Goal: Check status: Check status

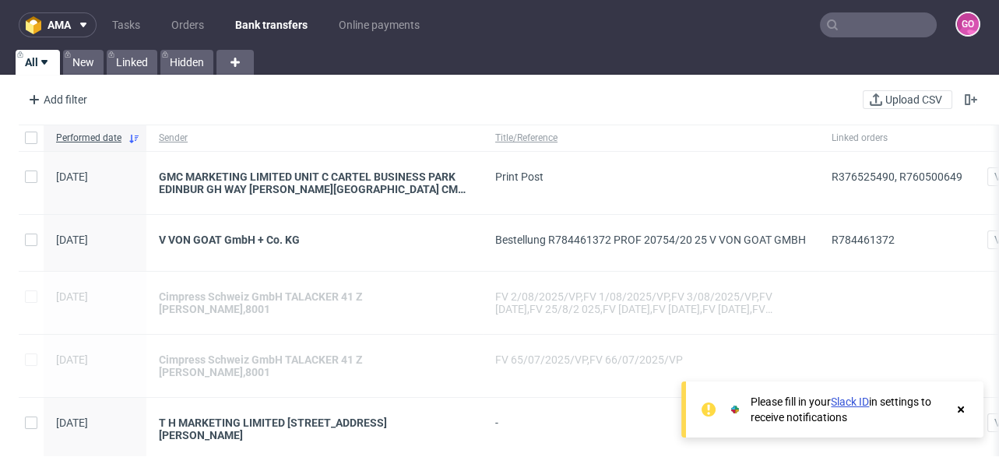
click at [838, 28] on input "text" at bounding box center [878, 24] width 117 height 25
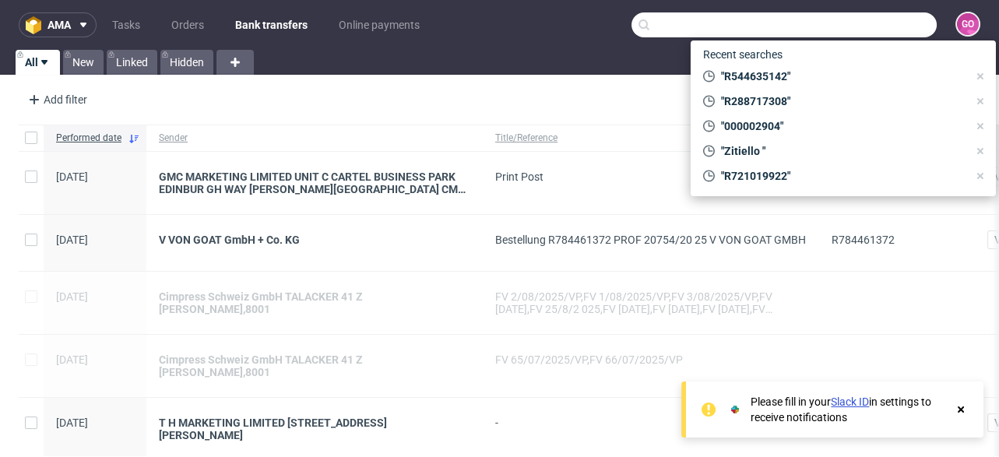
paste input "R177241787"
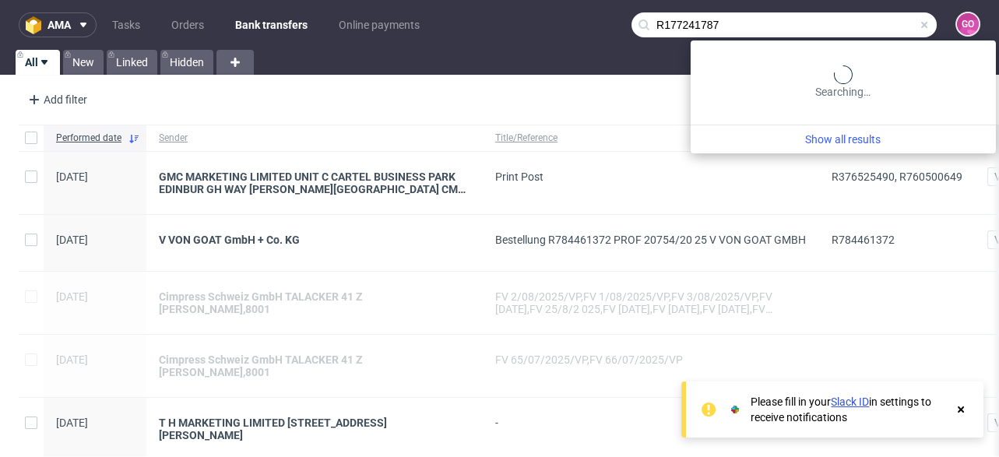
type input "R177241787"
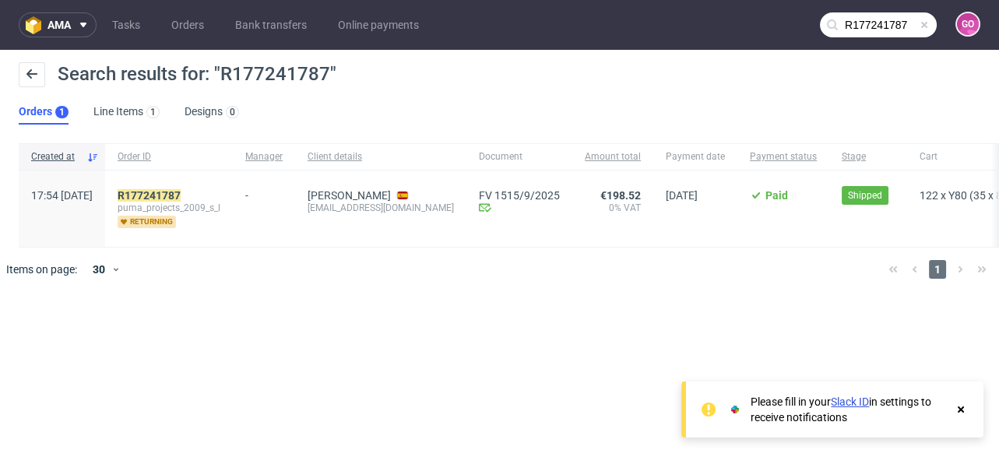
click at [171, 188] on div "R177241787 puma_projects_2009_s_l returning" at bounding box center [169, 209] width 128 height 76
click at [175, 191] on mark "R177241787" at bounding box center [149, 195] width 63 height 12
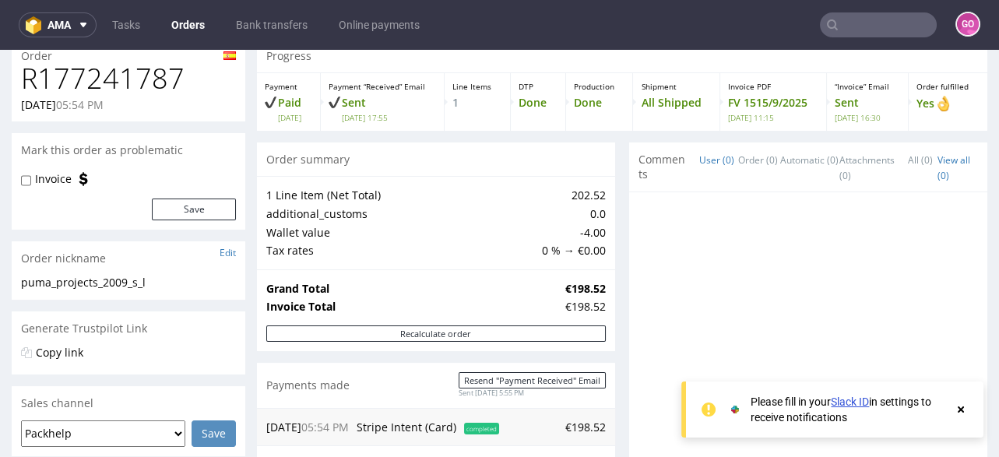
scroll to position [312, 0]
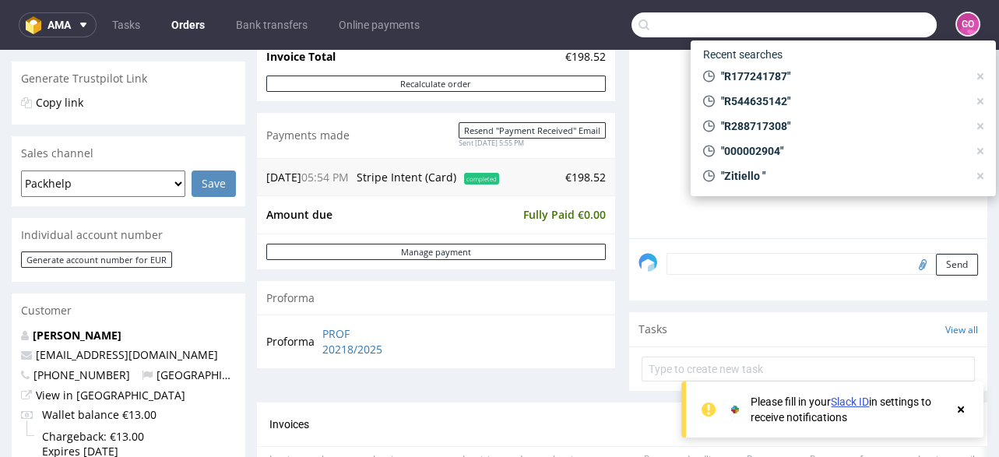
click at [875, 27] on input "text" at bounding box center [784, 24] width 305 height 25
paste input "R67796225"
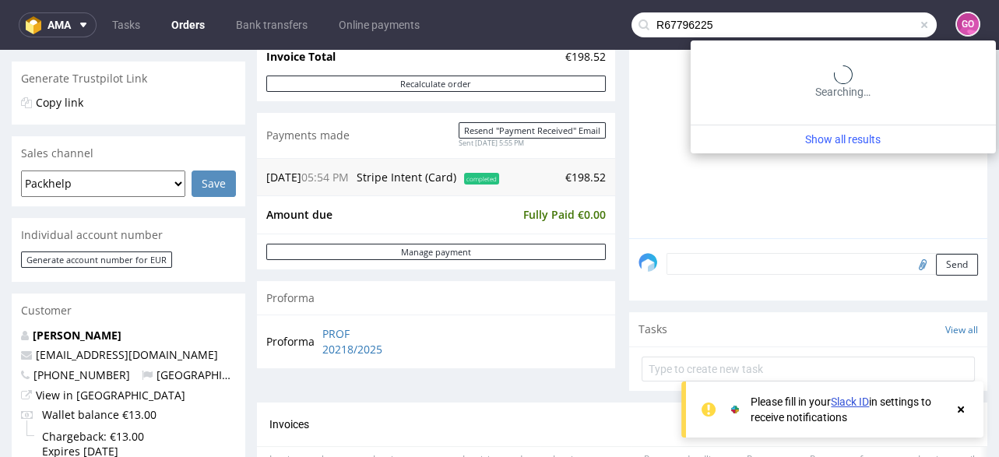
type input "R67796225"
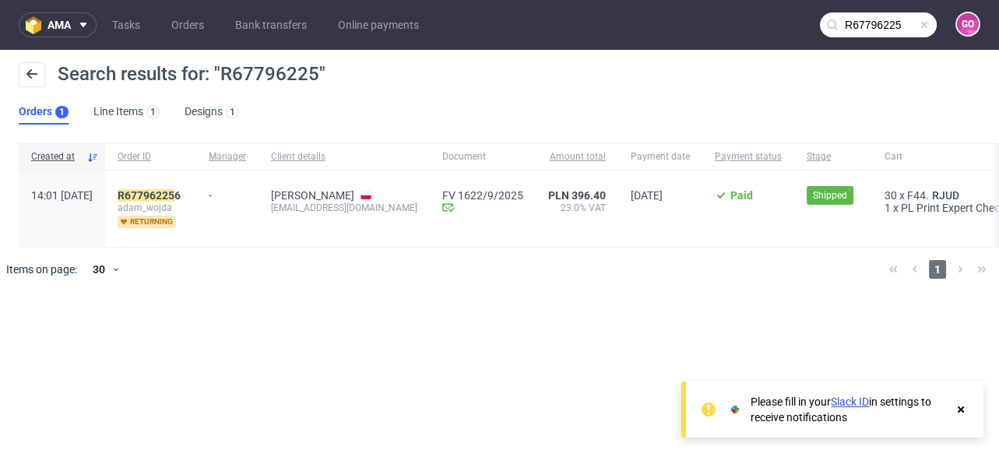
click at [196, 186] on div "R67796225 6 adam_wojda returning" at bounding box center [150, 209] width 91 height 76
click at [174, 196] on mark "R67796225" at bounding box center [146, 195] width 57 height 12
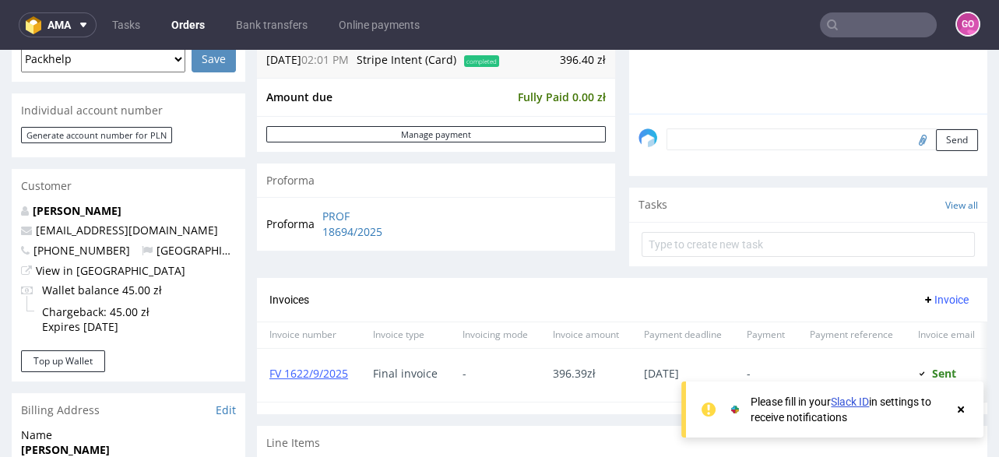
scroll to position [312, 0]
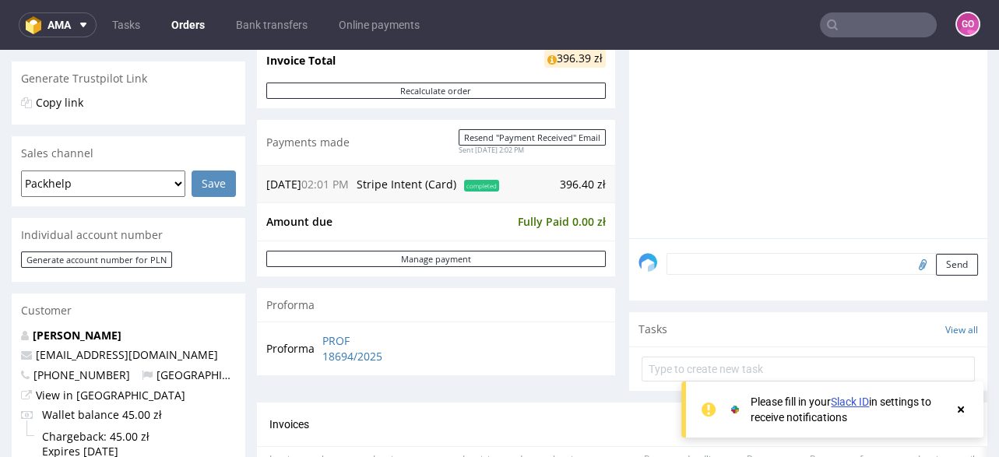
click at [874, 19] on input "text" at bounding box center [878, 24] width 117 height 25
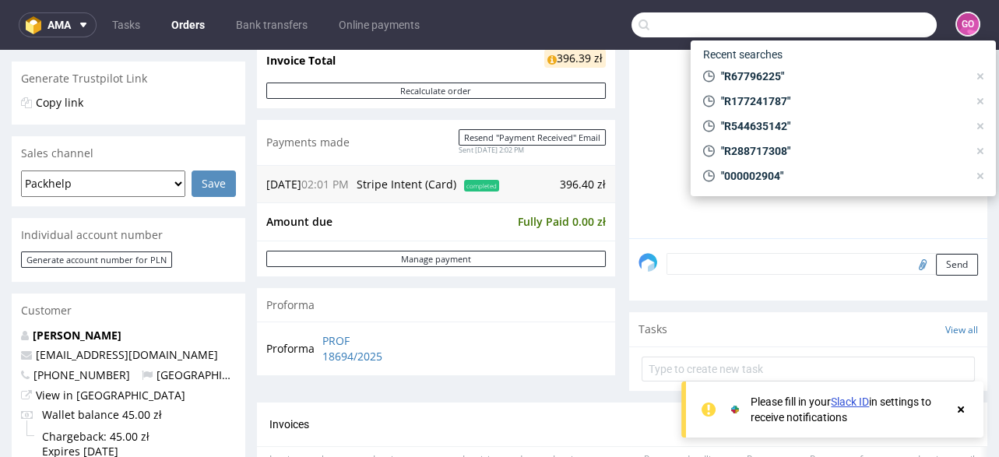
paste input "R880524984"
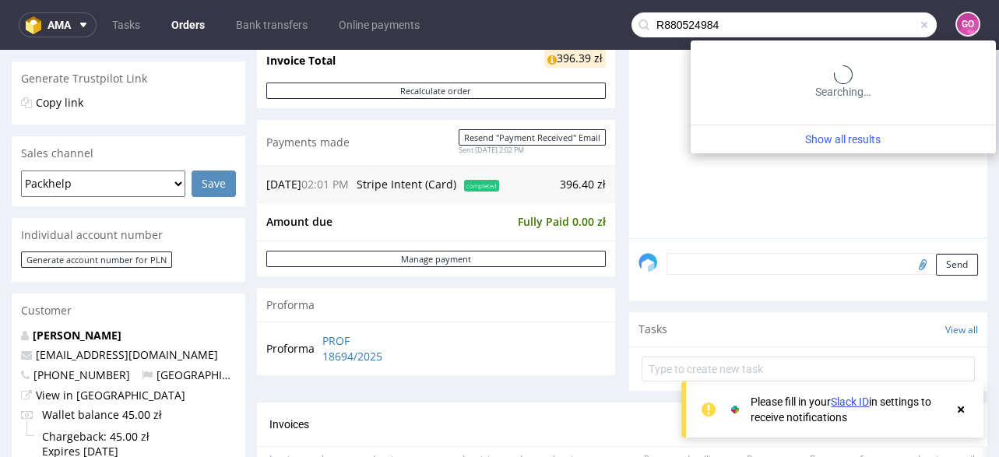
type input "R880524984"
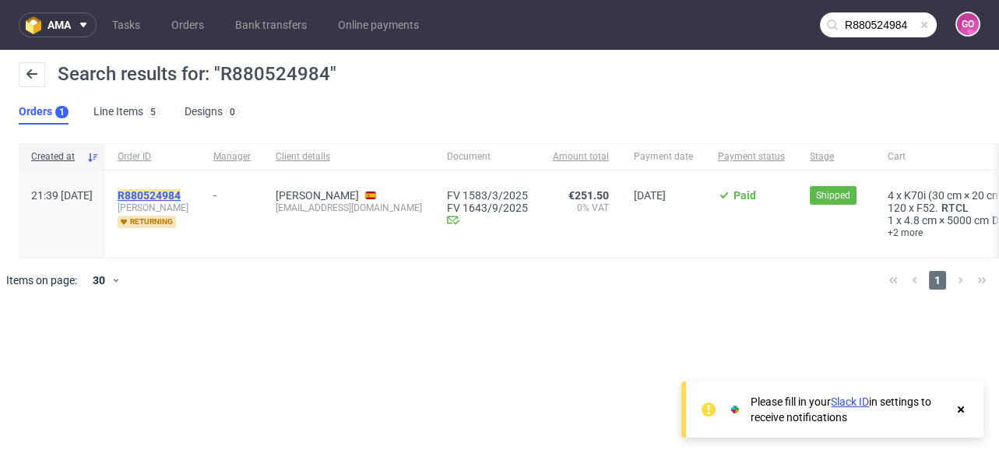
click at [181, 198] on mark "R880524984" at bounding box center [149, 195] width 63 height 12
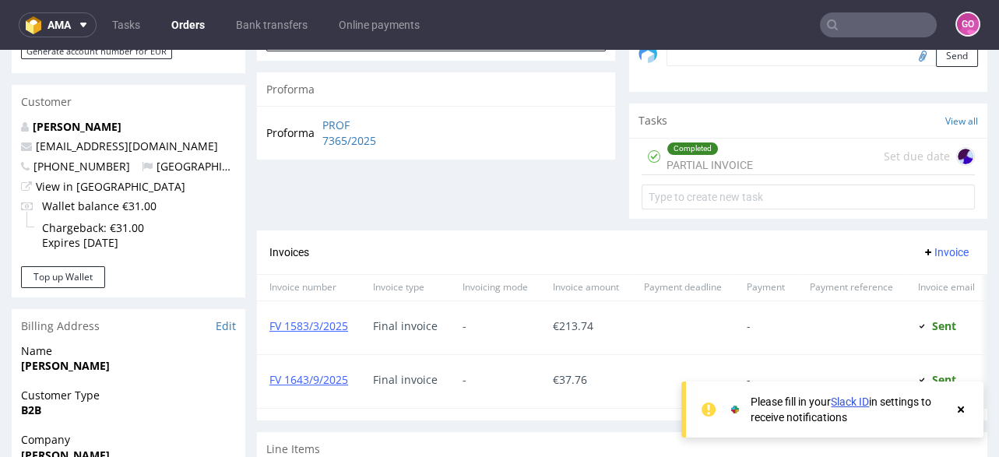
scroll to position [498, 0]
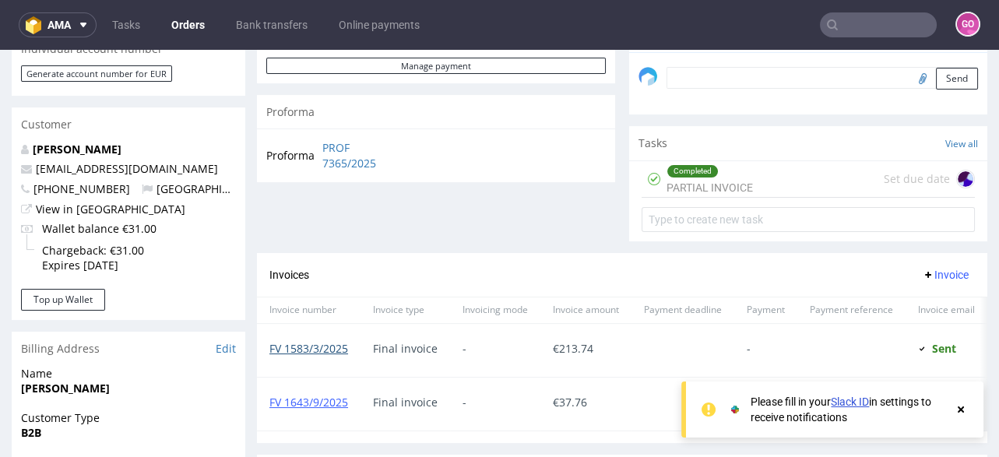
click at [321, 347] on link "FV 1583/3/2025" at bounding box center [308, 348] width 79 height 15
click at [295, 397] on link "FV 1643/9/2025" at bounding box center [308, 402] width 79 height 15
click at [844, 26] on input "text" at bounding box center [878, 24] width 117 height 25
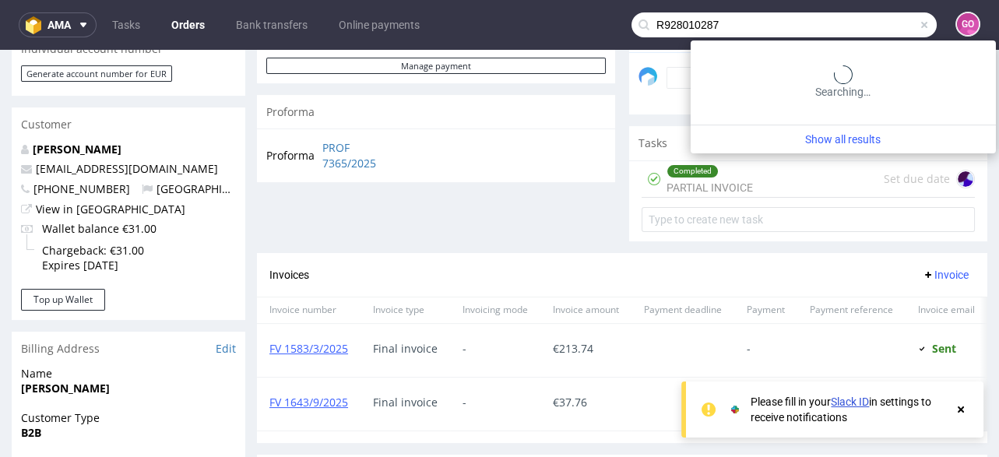
type input "R928010287"
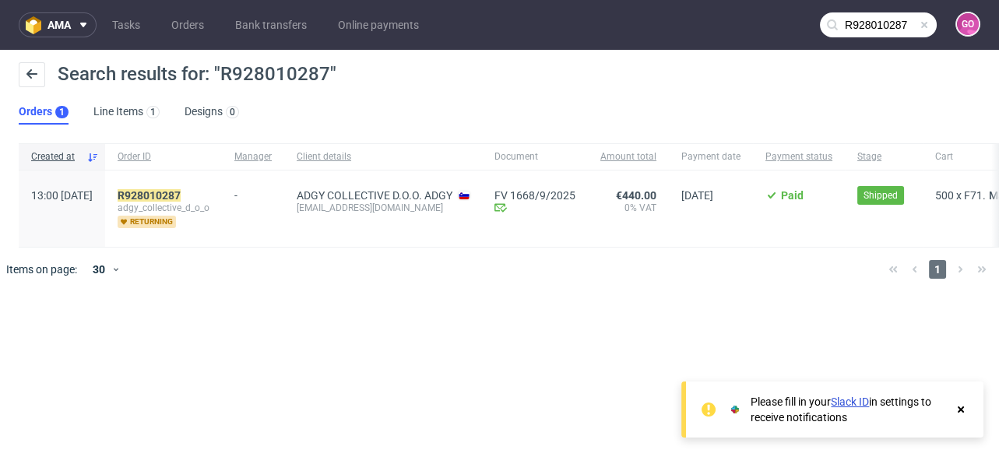
click at [163, 180] on div "R928010287 adgy_collective_d_o_o returning" at bounding box center [163, 209] width 117 height 76
click at [167, 186] on div "R928010287 adgy_collective_d_o_o returning" at bounding box center [163, 209] width 117 height 76
click at [174, 194] on mark "R928010287" at bounding box center [149, 195] width 63 height 12
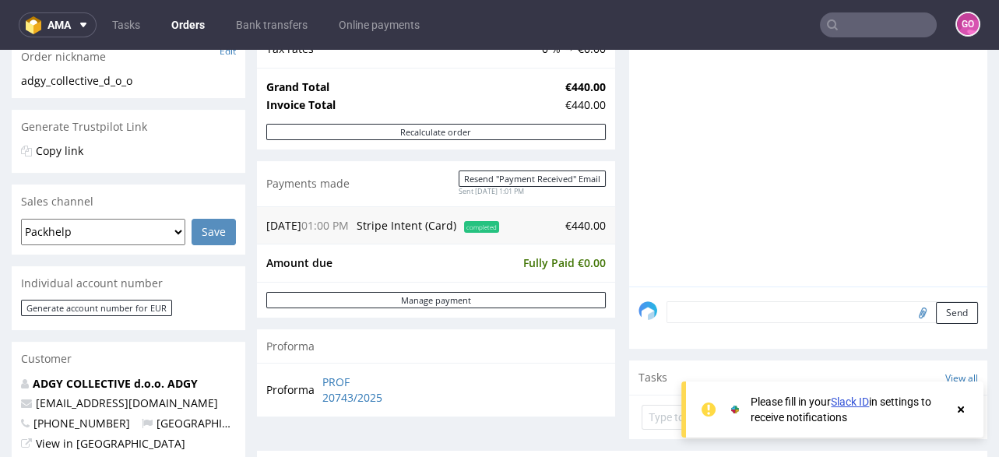
scroll to position [248, 0]
